Goal: Communication & Community: Answer question/provide support

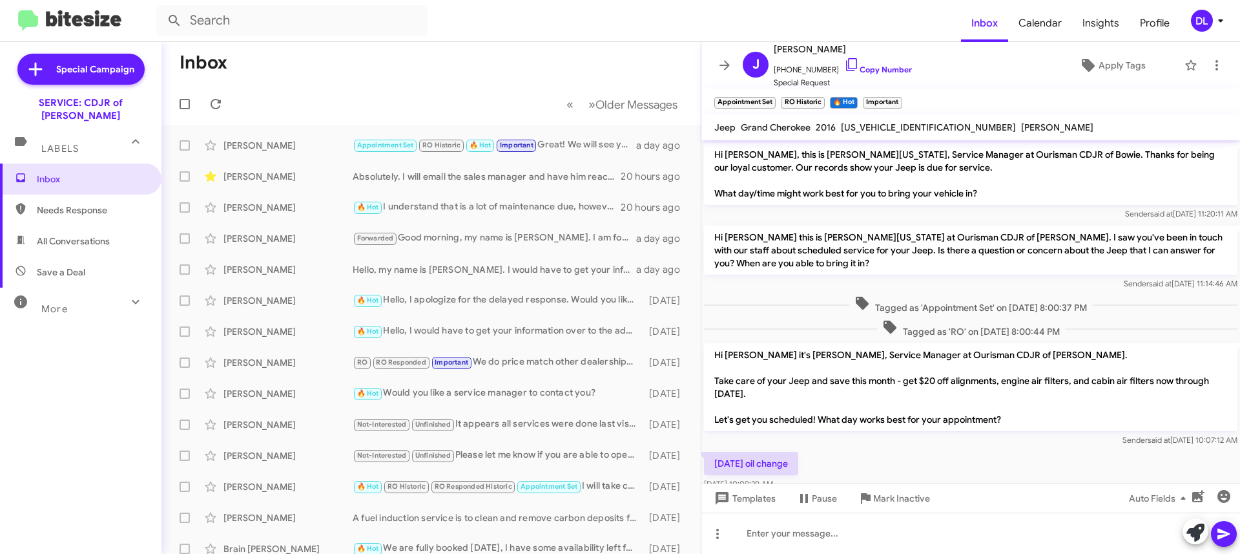
scroll to position [383, 0]
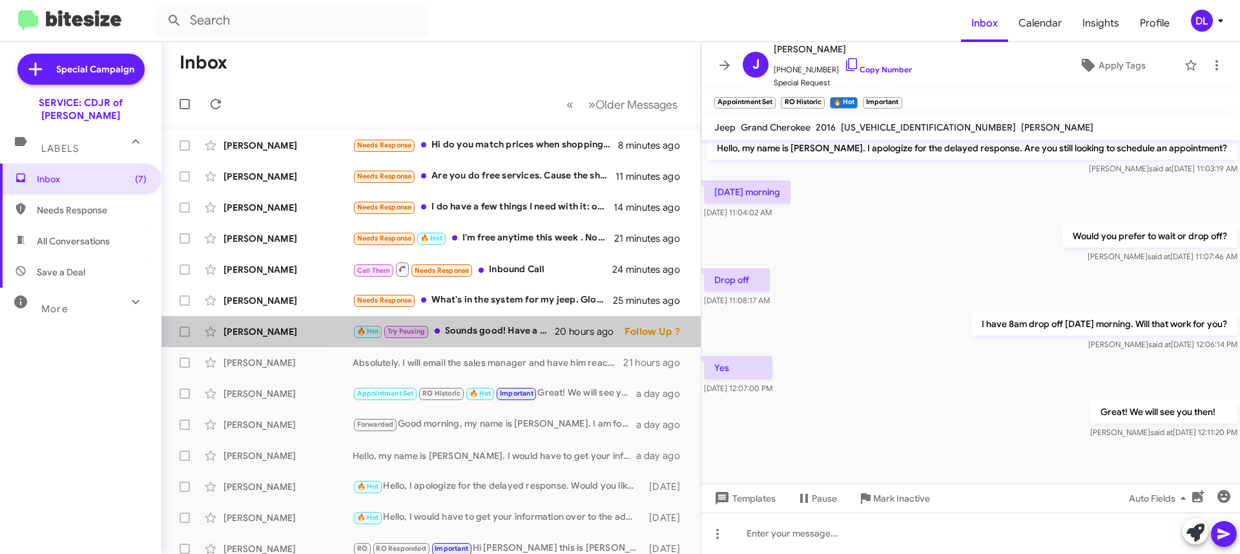
click at [507, 331] on div "🔥 Hot Try Pausing Sounds good! Have a great evening!" at bounding box center [454, 331] width 202 height 15
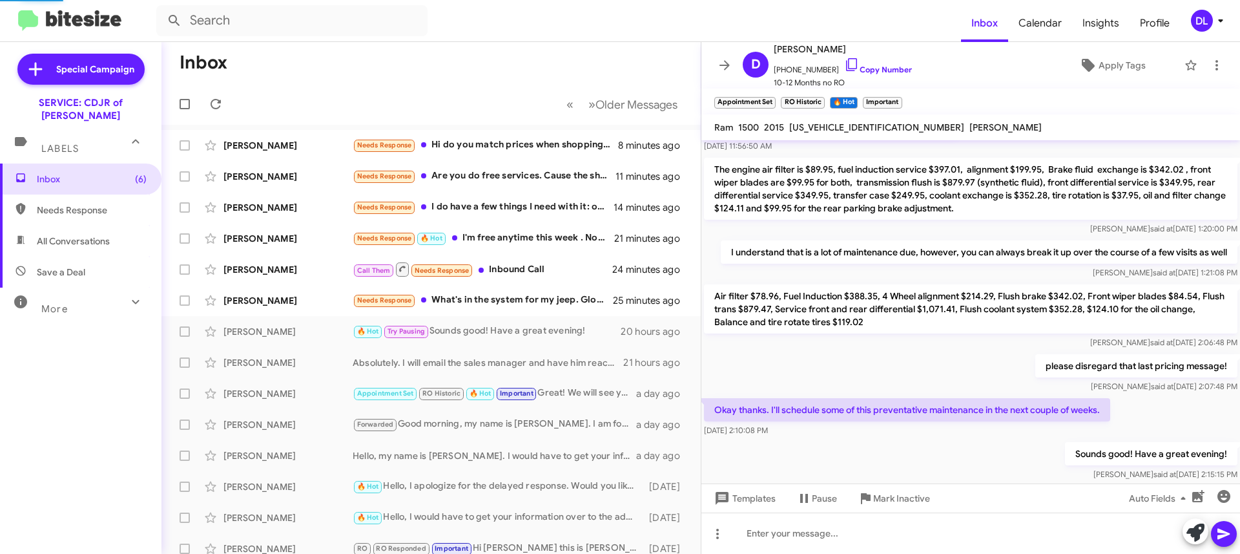
scroll to position [450, 0]
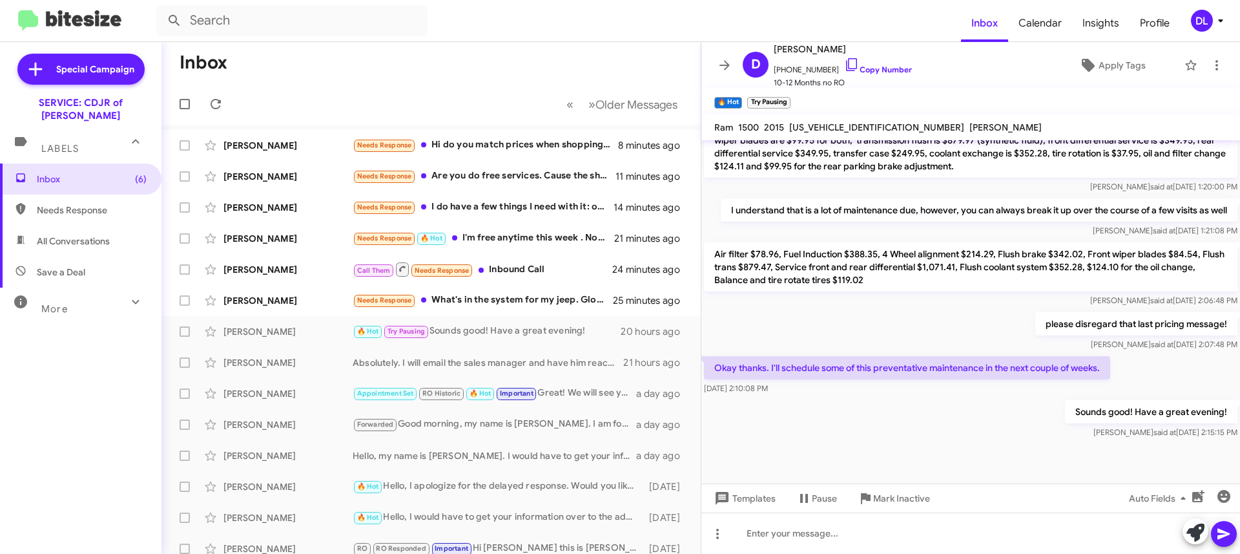
click at [463, 298] on div "Needs Response What's in the system for my jeep. Glove box repair and power ste…" at bounding box center [483, 300] width 260 height 15
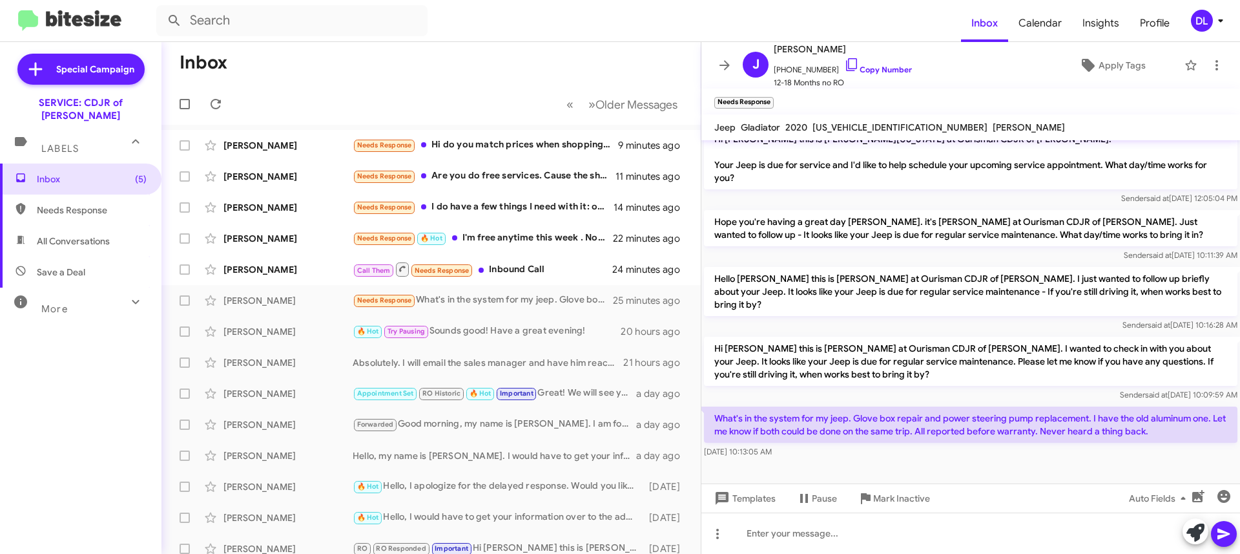
click at [865, 121] on span "[US_VEHICLE_IDENTIFICATION_NUMBER]" at bounding box center [900, 127] width 175 height 12
copy span "[US_VEHICLE_IDENTIFICATION_NUMBER]"
